Goal: Task Accomplishment & Management: Use online tool/utility

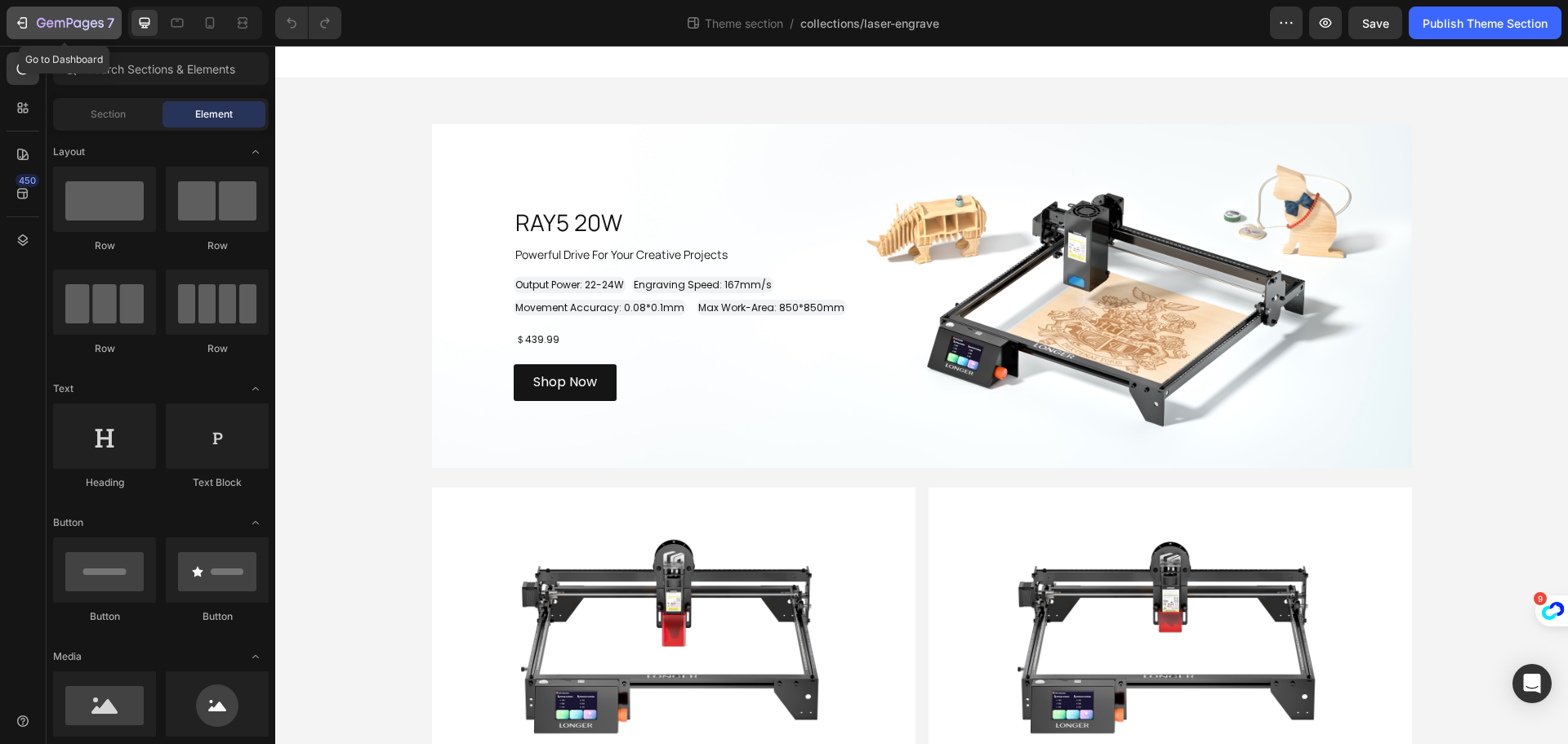
click at [26, 20] on icon "button" at bounding box center [24, 22] width 7 height 12
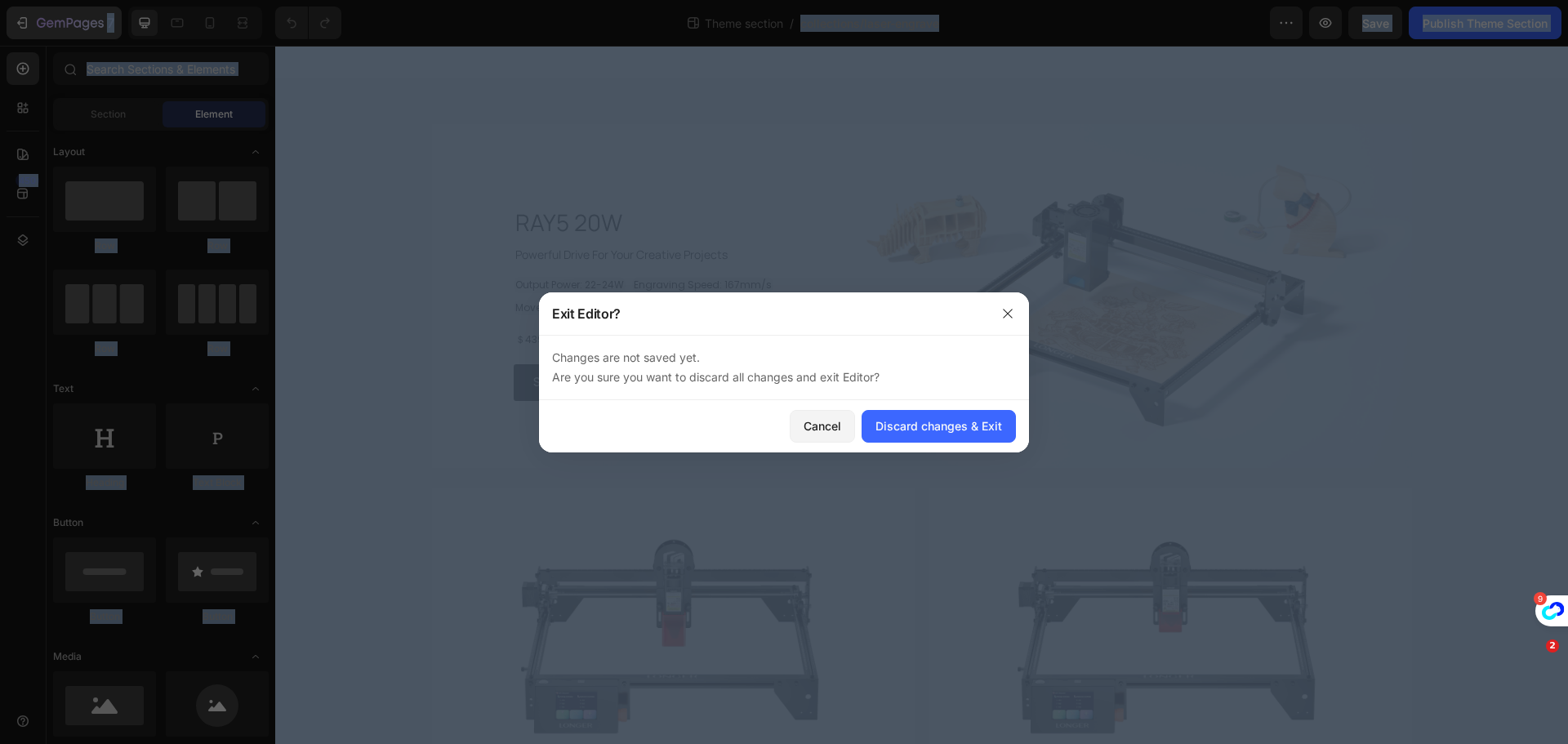
click at [26, 20] on div at bounding box center [784, 372] width 1568 height 744
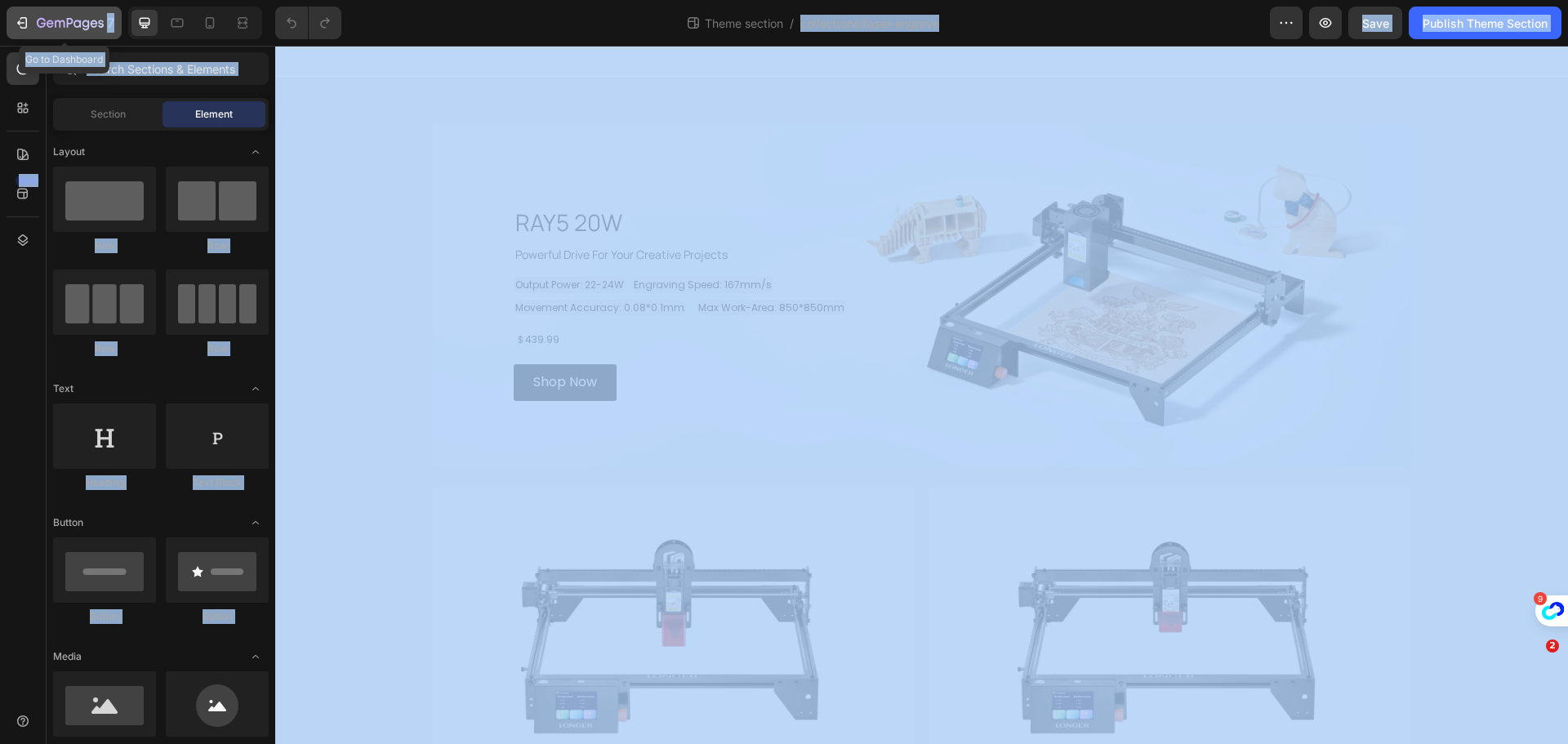
click at [26, 20] on icon "button" at bounding box center [24, 22] width 7 height 12
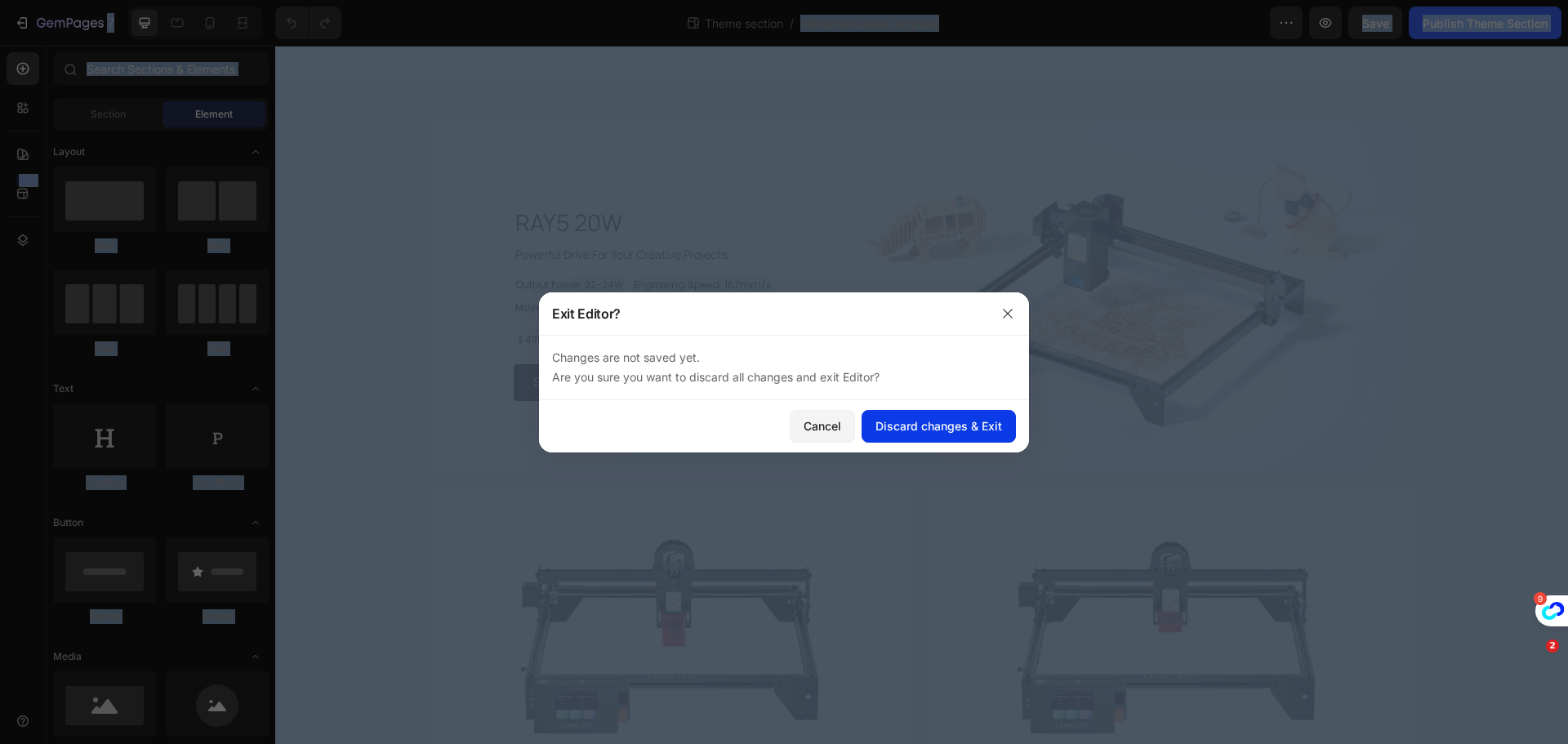
click at [916, 424] on div "Discard changes & Exit" at bounding box center [939, 426] width 126 height 17
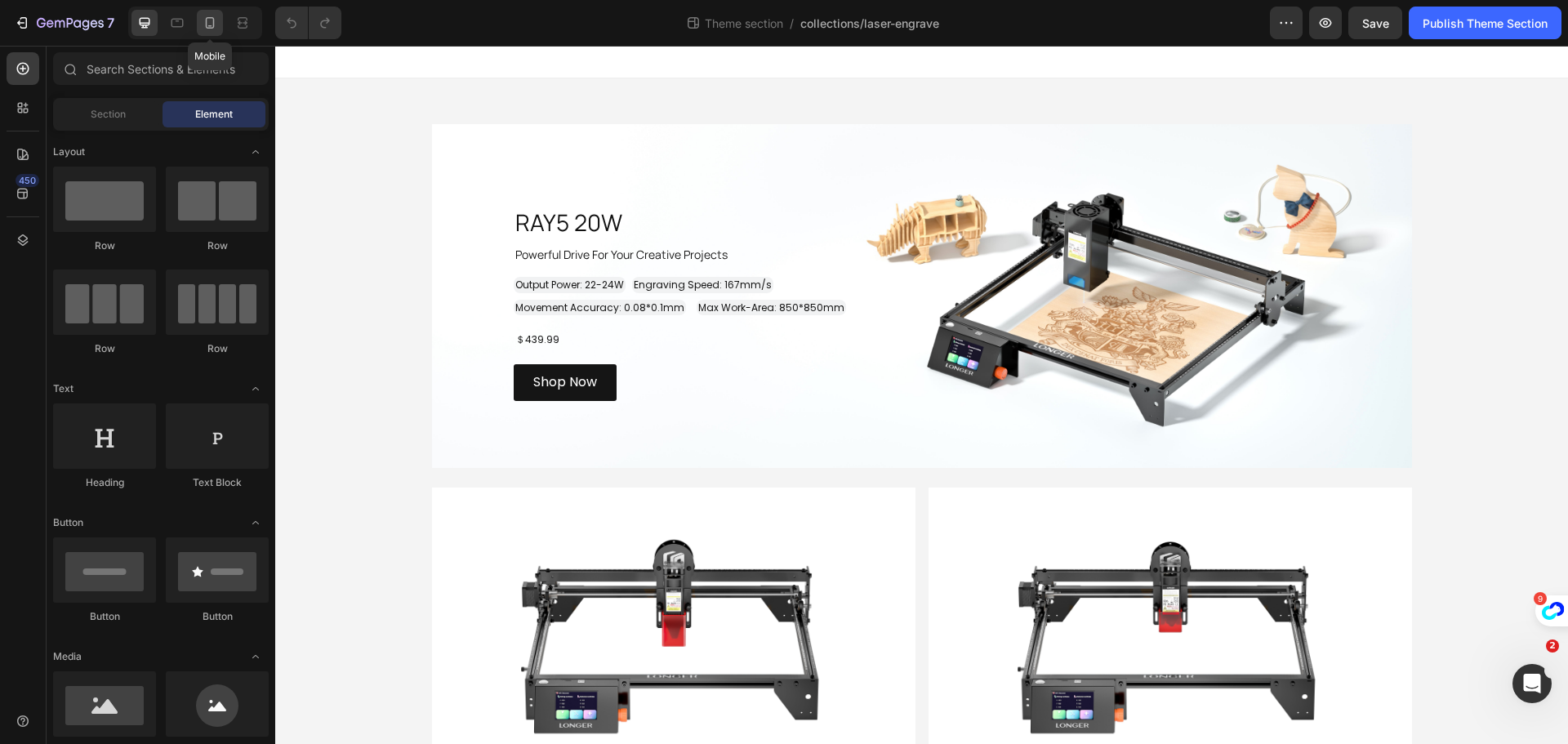
click at [206, 25] on icon at bounding box center [211, 22] width 9 height 12
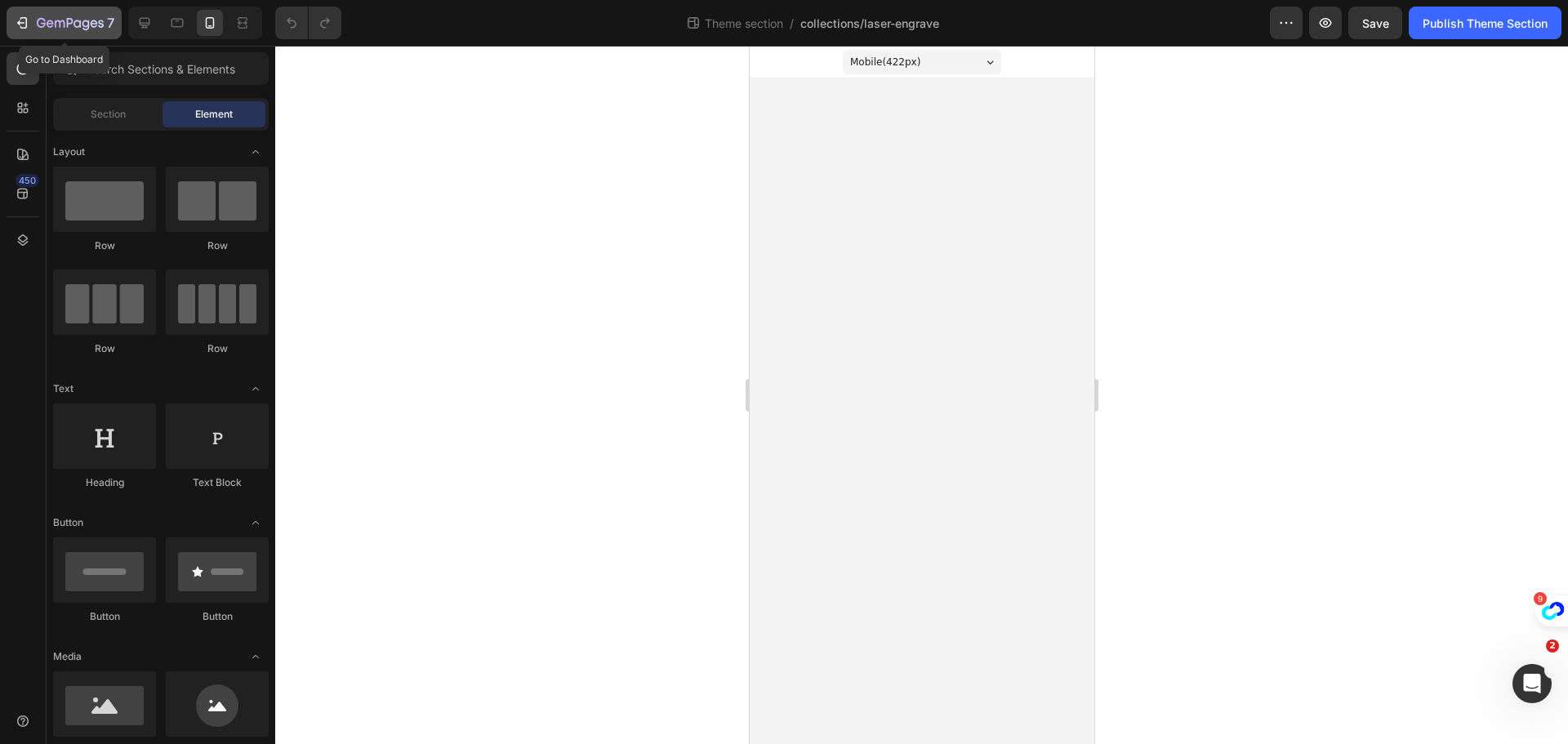
click at [22, 20] on icon "button" at bounding box center [22, 23] width 16 height 16
click at [30, 23] on div "7" at bounding box center [64, 23] width 100 height 20
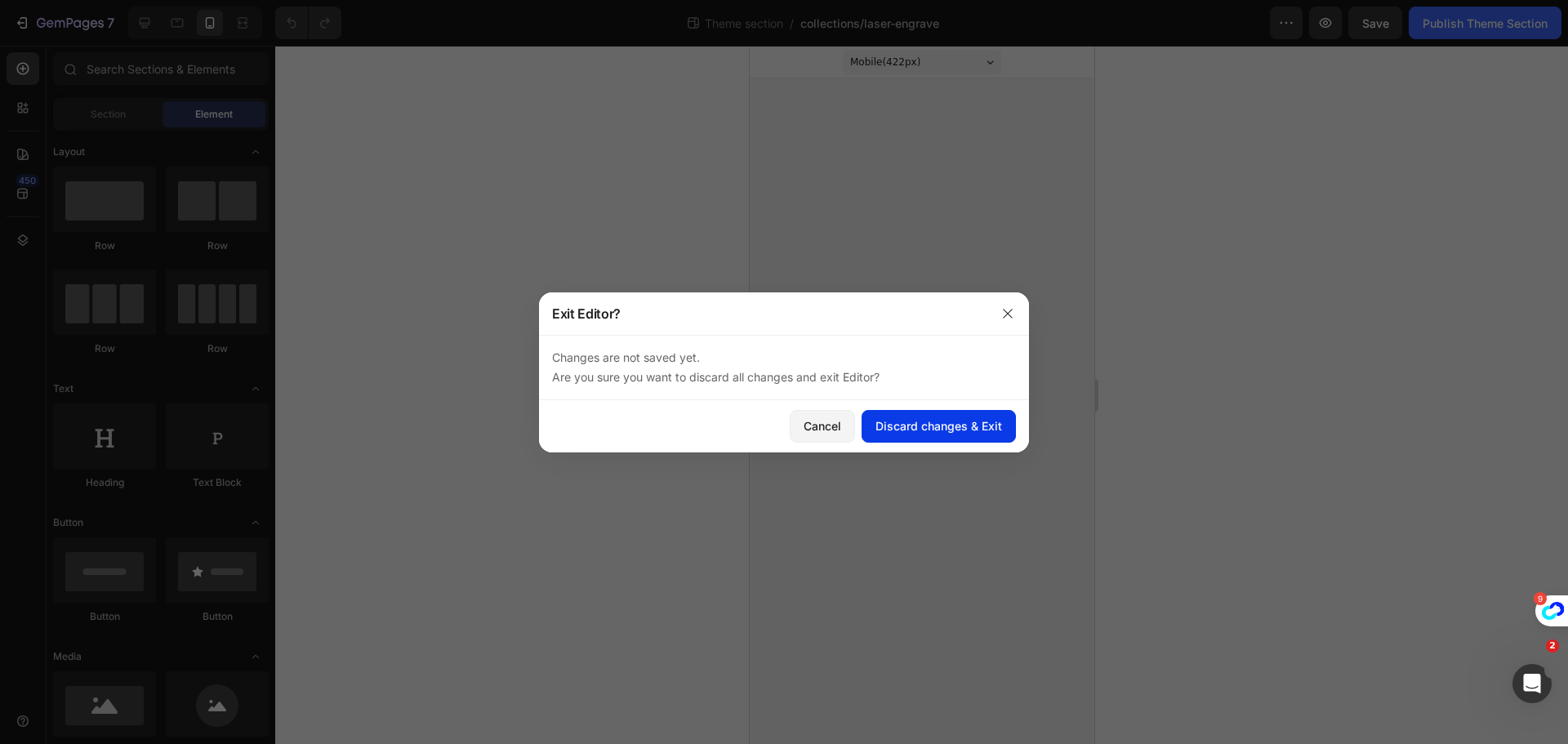
click at [915, 422] on div "Discard changes & Exit" at bounding box center [939, 426] width 126 height 17
